Goal: Task Accomplishment & Management: Manage account settings

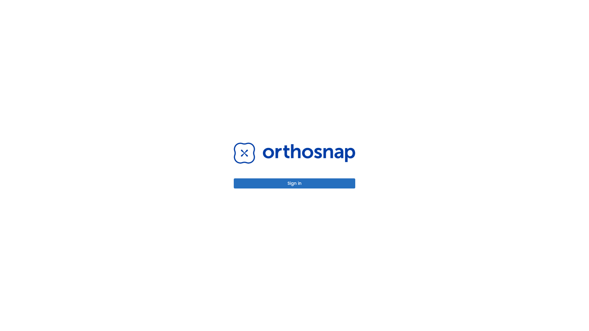
click at [295, 183] on button "Sign in" at bounding box center [294, 184] width 121 height 10
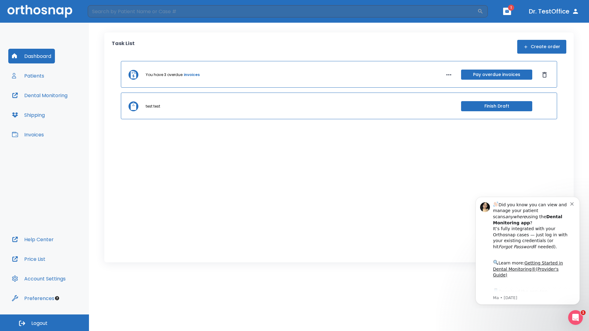
click at [44, 323] on span "Logout" at bounding box center [39, 323] width 16 height 7
